Goal: Task Accomplishment & Management: Manage account settings

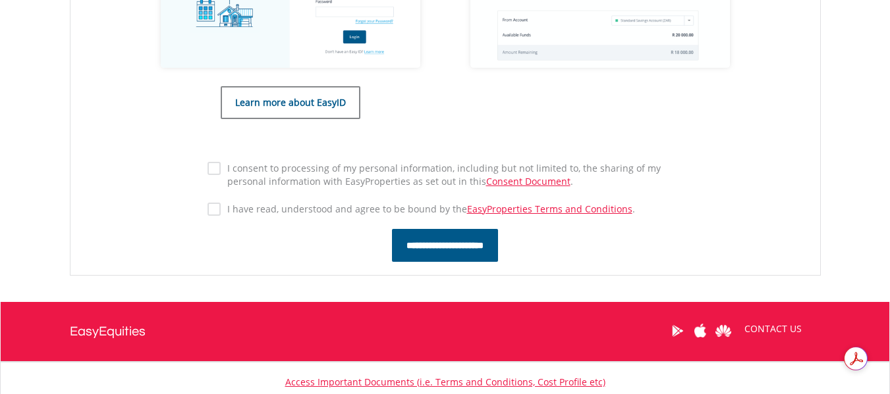
scroll to position [731, 0]
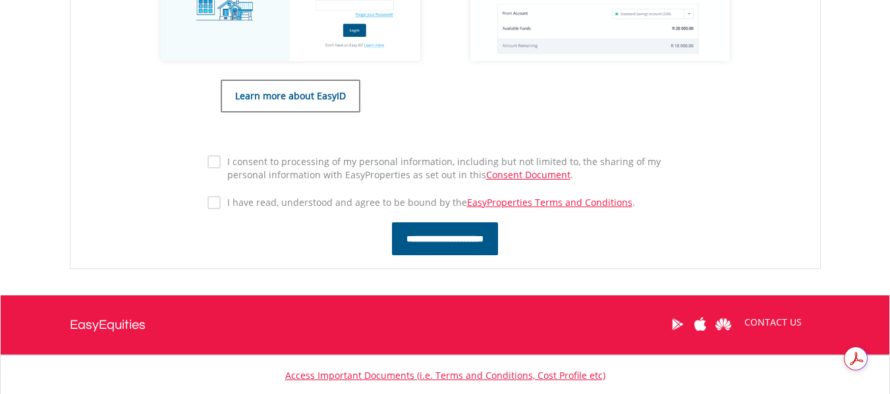
click at [221, 196] on label "I have read, understood and agree to be bound by the EasyProperties Terms and C…" at bounding box center [428, 202] width 414 height 13
click at [429, 234] on input "**********" at bounding box center [445, 239] width 106 height 33
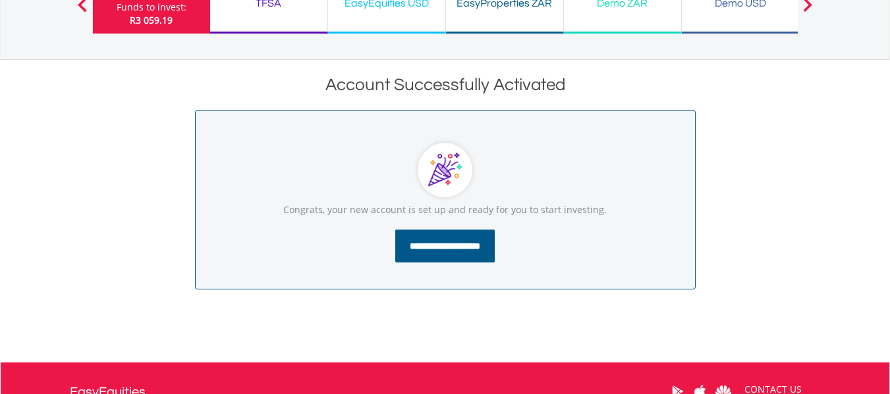
scroll to position [132, 0]
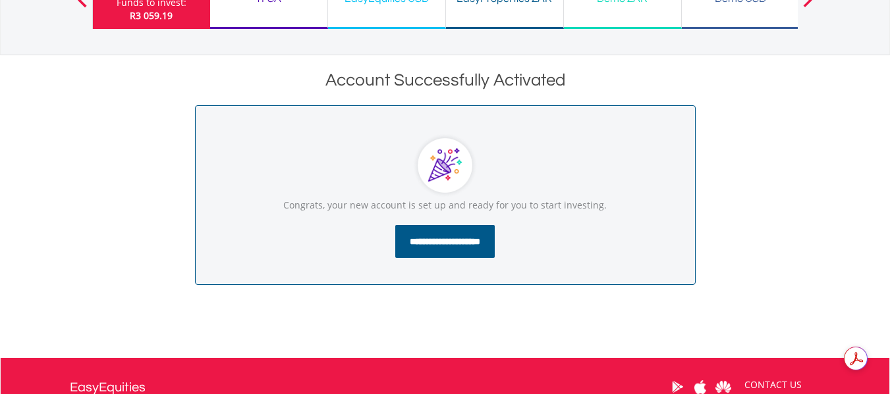
click at [460, 236] on input "**********" at bounding box center [444, 241] width 99 height 33
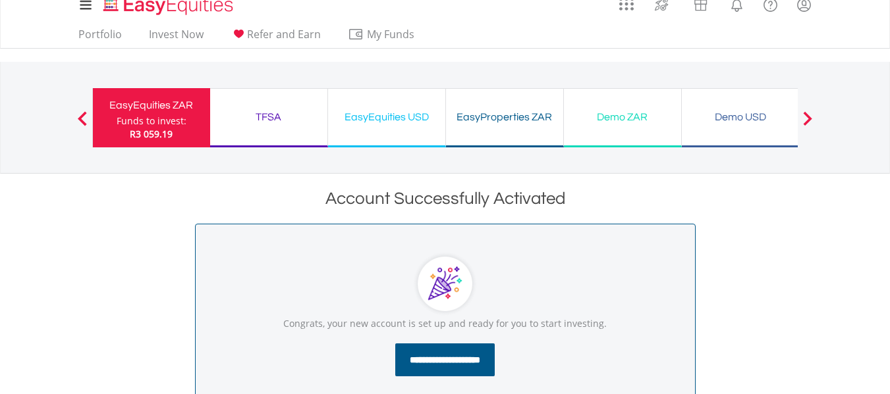
scroll to position [0, 0]
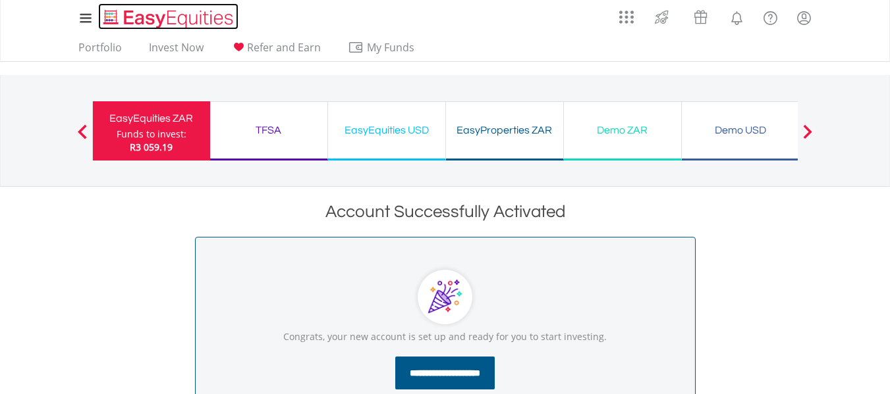
click at [133, 15] on img "Home page" at bounding box center [170, 19] width 138 height 22
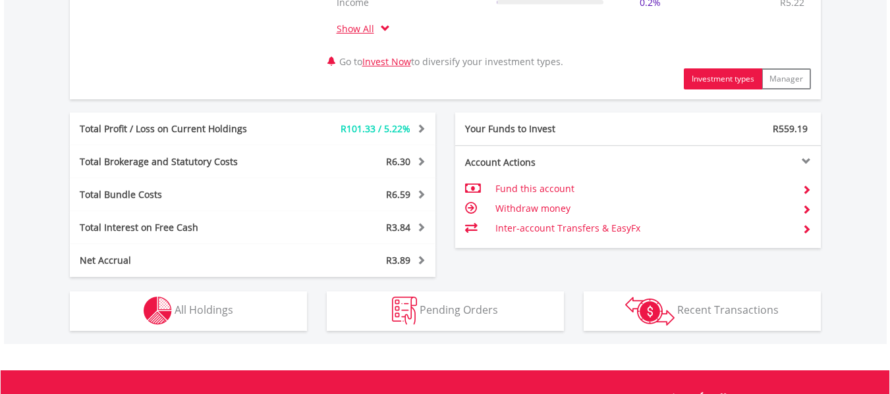
scroll to position [724, 0]
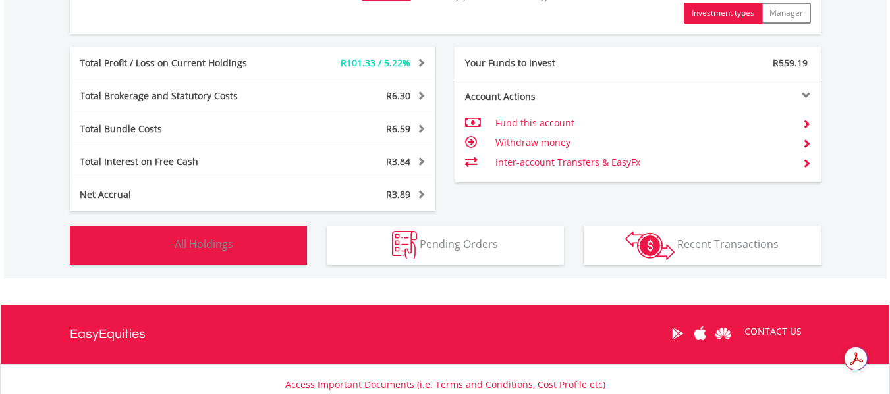
click at [220, 246] on span "All Holdings" at bounding box center [204, 244] width 59 height 14
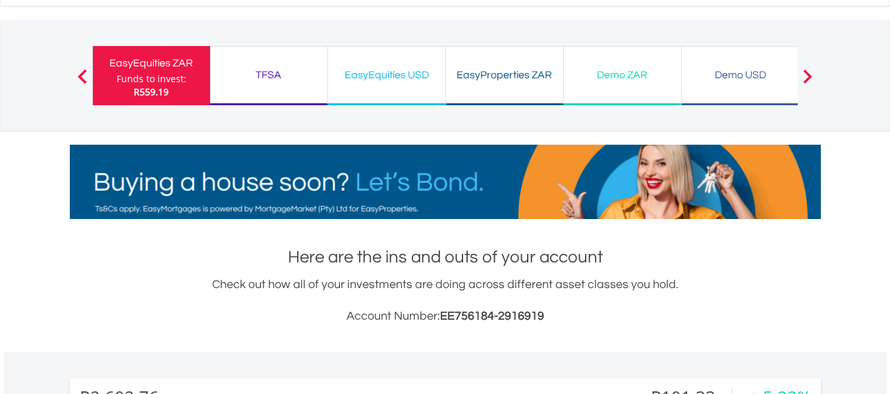
scroll to position [41, 0]
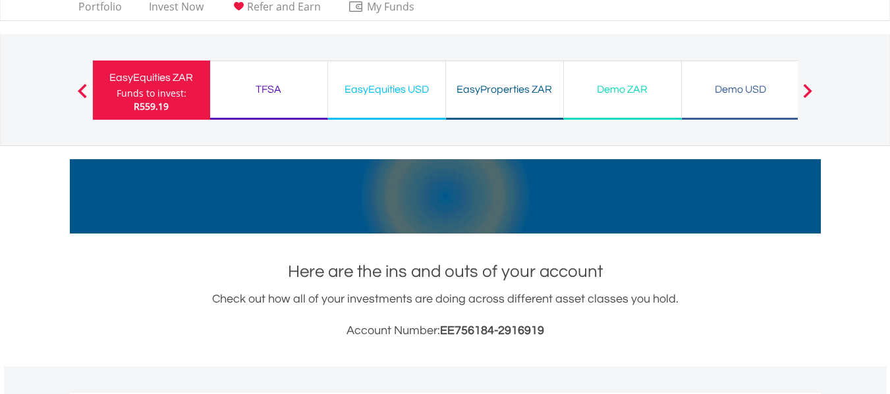
click at [513, 86] on div "EasyProperties ZAR" at bounding box center [504, 89] width 101 height 18
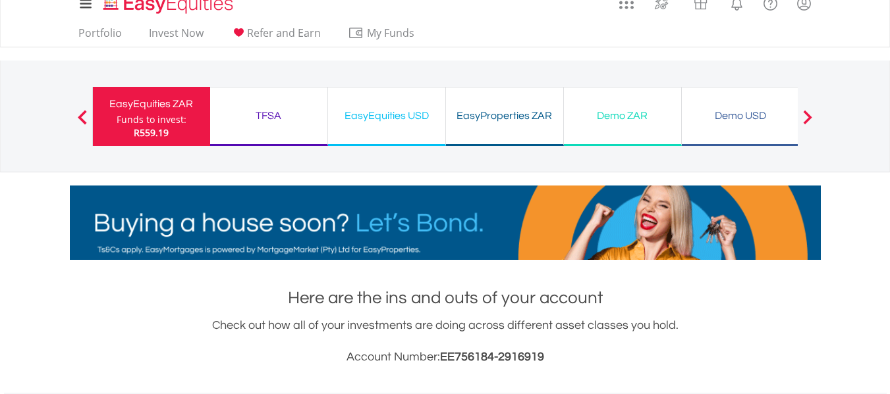
scroll to position [0, 0]
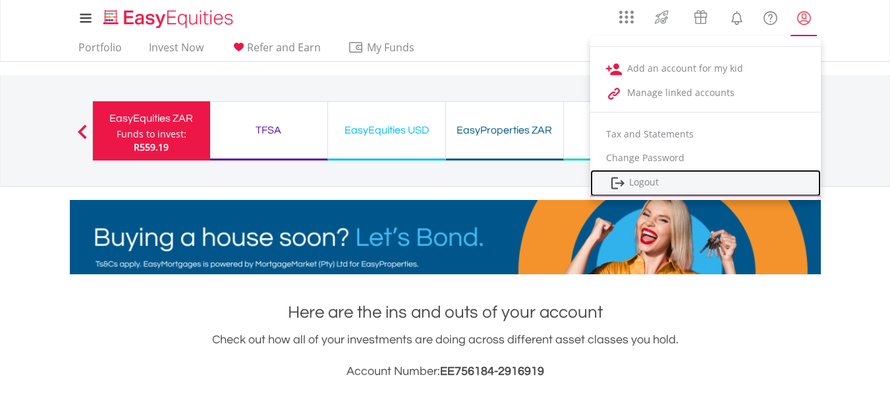
click at [630, 187] on link "Logout" at bounding box center [705, 183] width 231 height 27
